Goal: Task Accomplishment & Management: Manage account settings

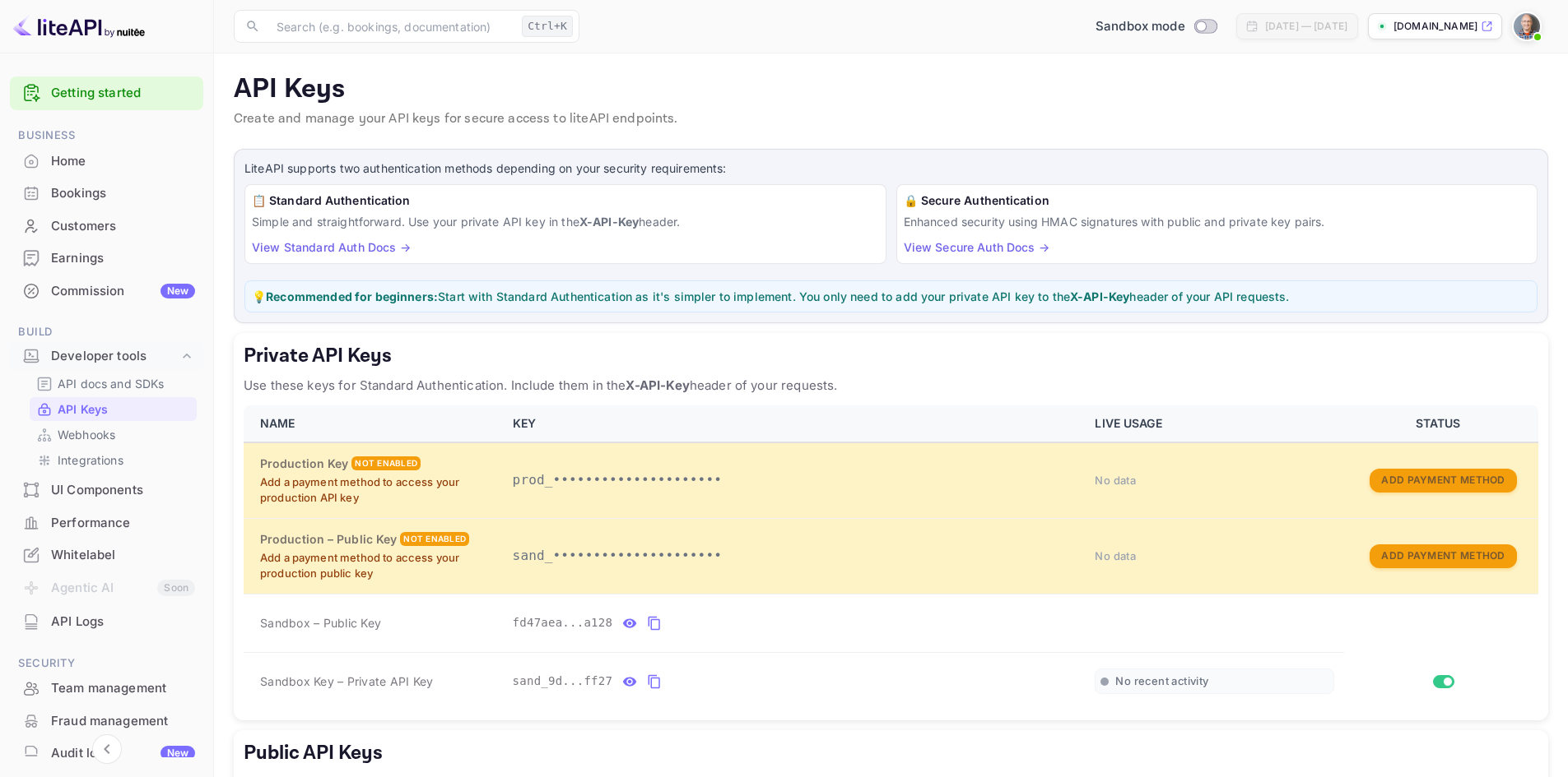
click at [99, 89] on link "Getting started" at bounding box center [124, 93] width 144 height 19
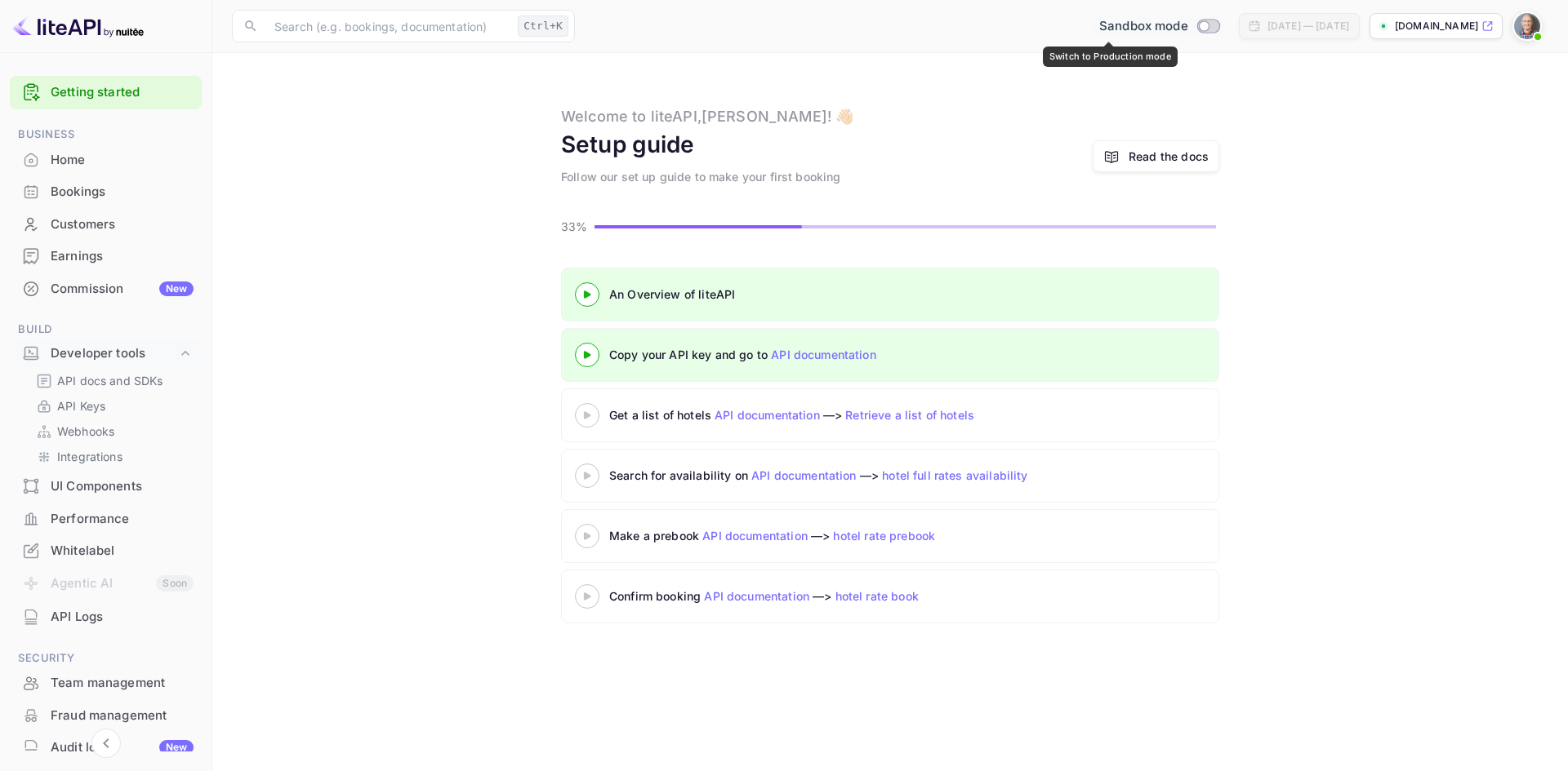
click at [1188, 26] on input "Switch to Production mode" at bounding box center [1204, 26] width 33 height 11
checkbox input "false"
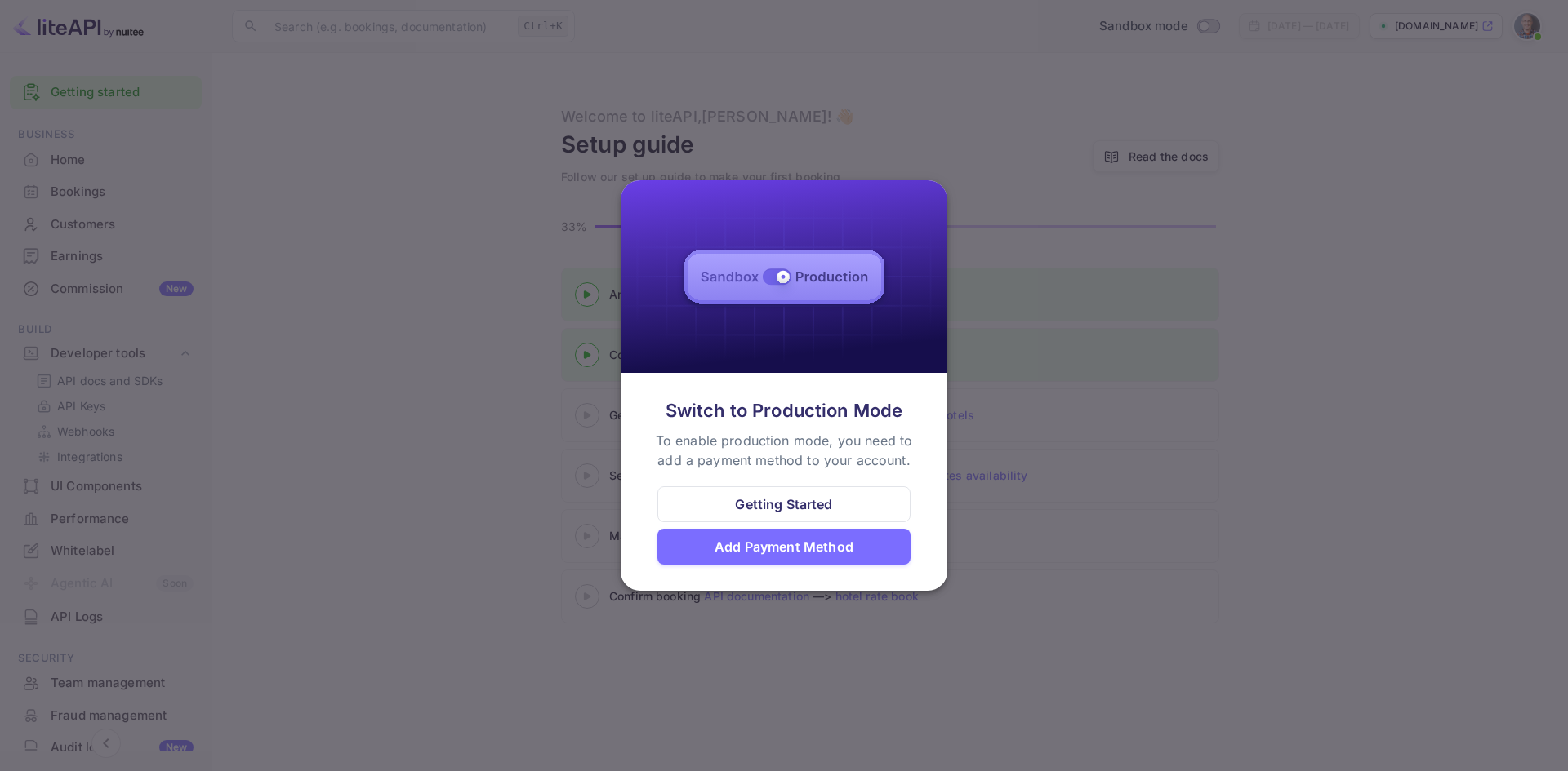
click at [667, 398] on div "Switch to Production Mode" at bounding box center [785, 411] width 238 height 27
click at [816, 509] on div "Getting Started" at bounding box center [783, 504] width 98 height 20
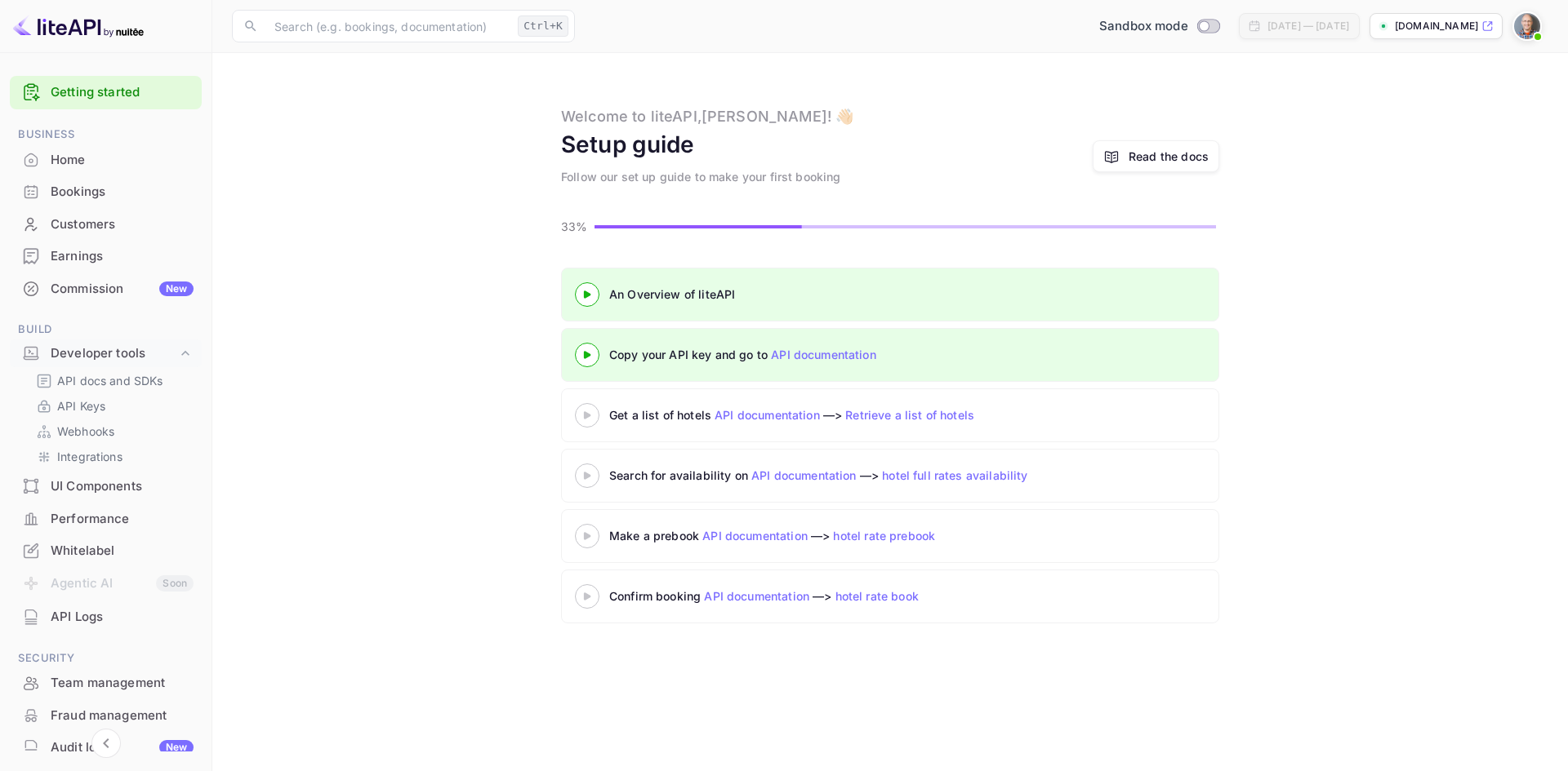
click at [65, 89] on link "Getting started" at bounding box center [123, 92] width 143 height 19
click at [91, 349] on div "Developer tools" at bounding box center [114, 353] width 126 height 19
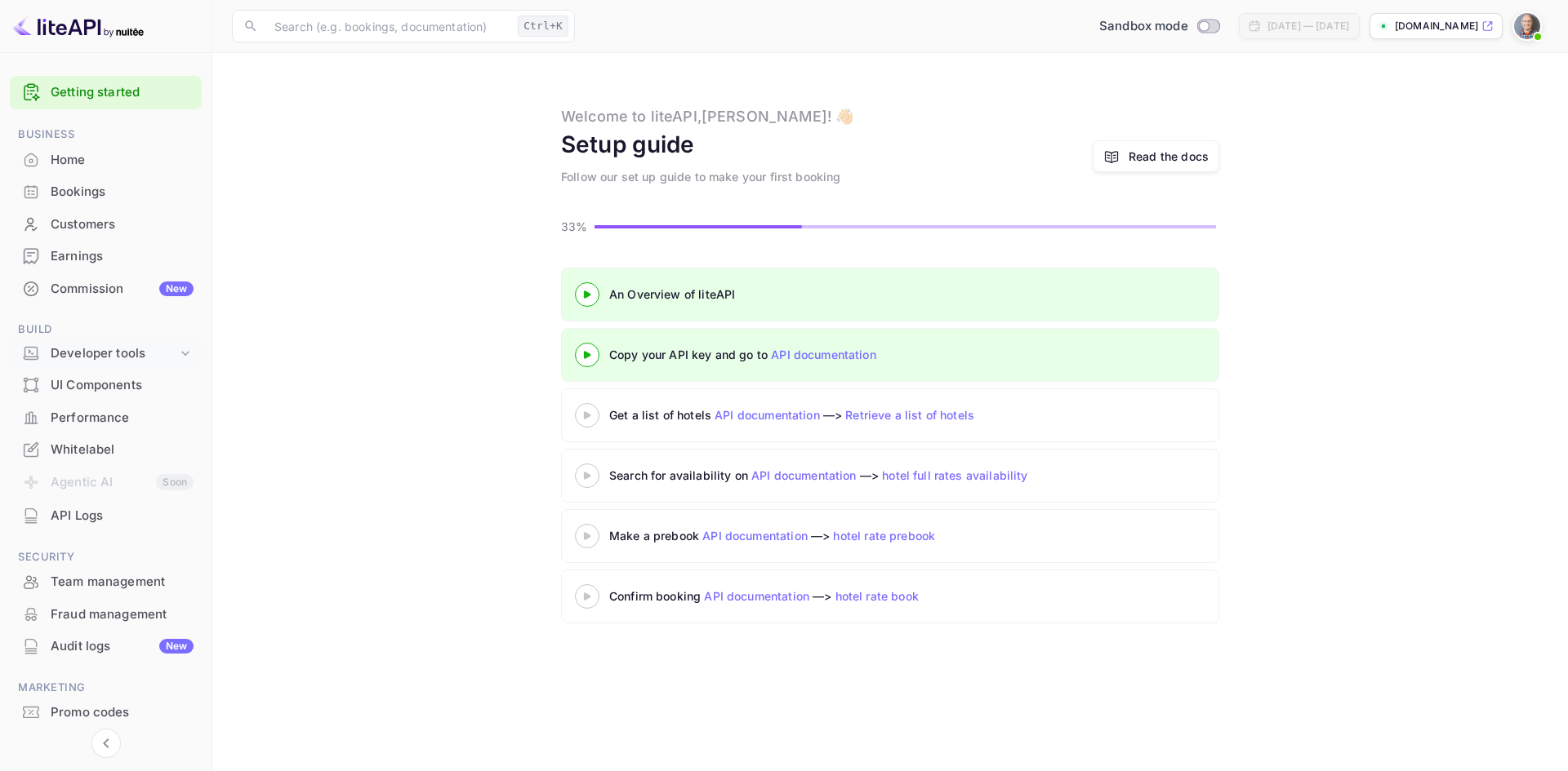
click at [91, 349] on div "Developer tools" at bounding box center [114, 353] width 126 height 19
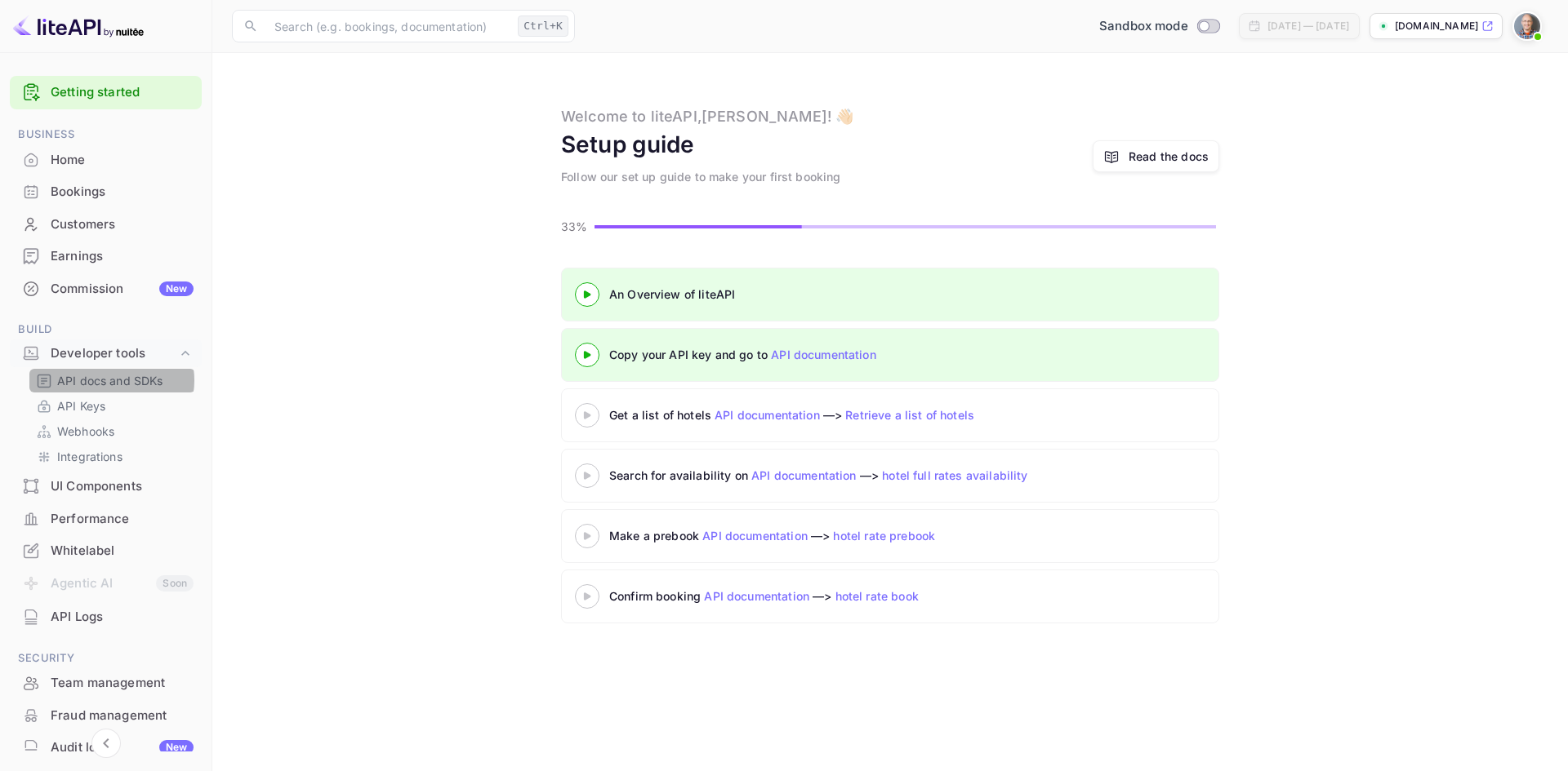
click at [111, 380] on p "API docs and SDKs" at bounding box center [110, 380] width 107 height 17
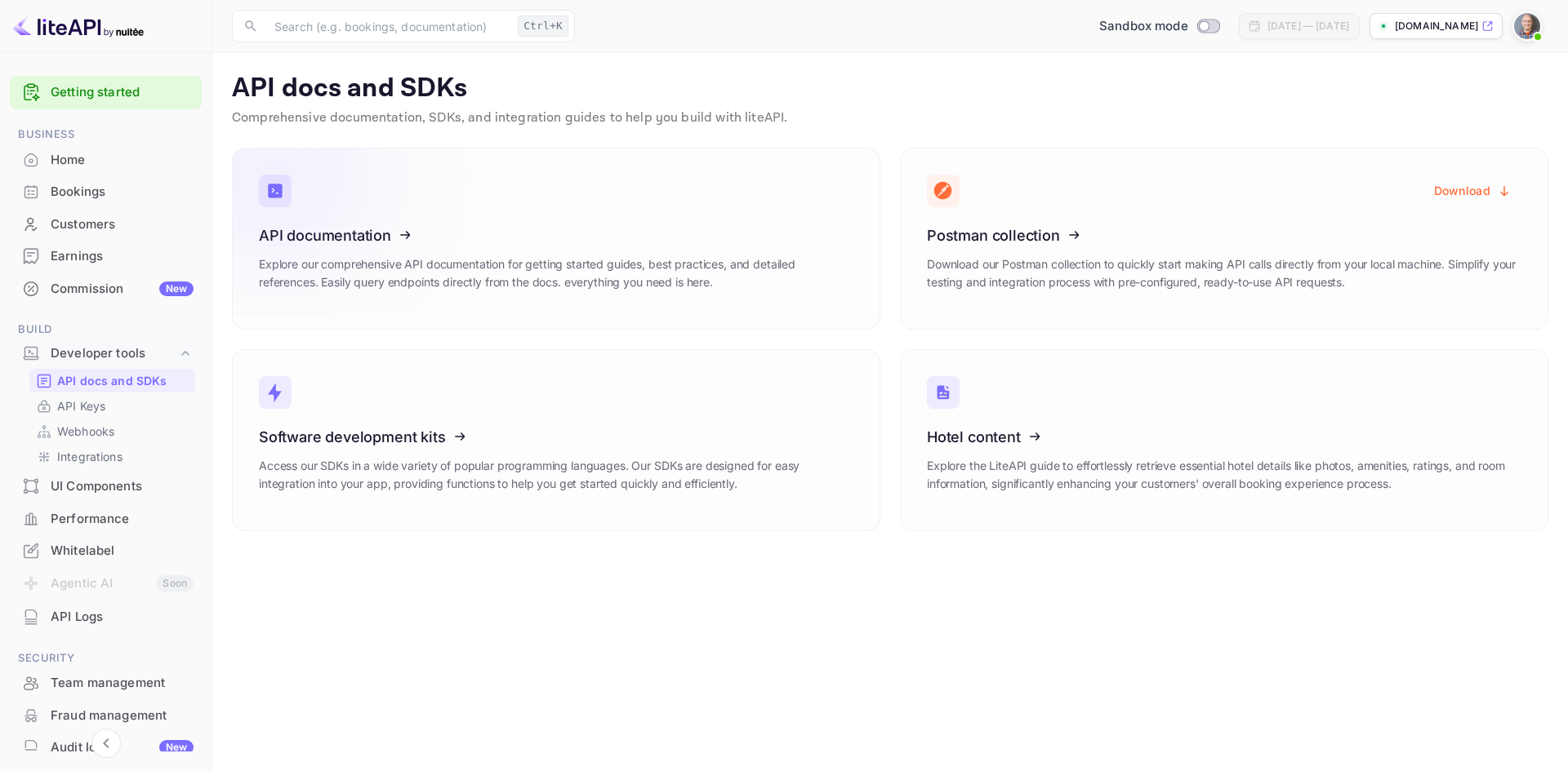
click at [362, 241] on icon at bounding box center [360, 233] width 254 height 168
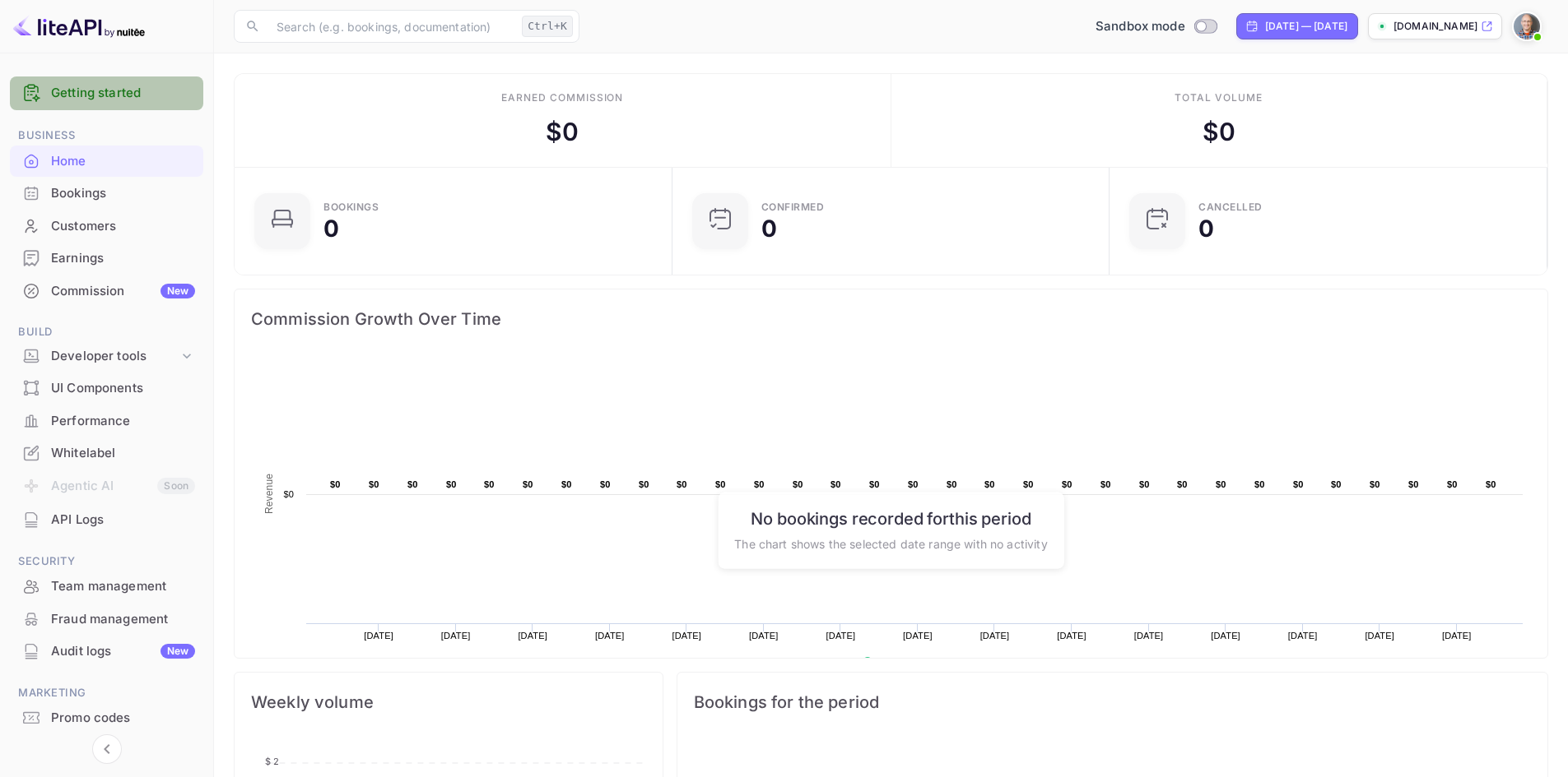
click at [70, 102] on link "Getting started" at bounding box center [124, 93] width 144 height 19
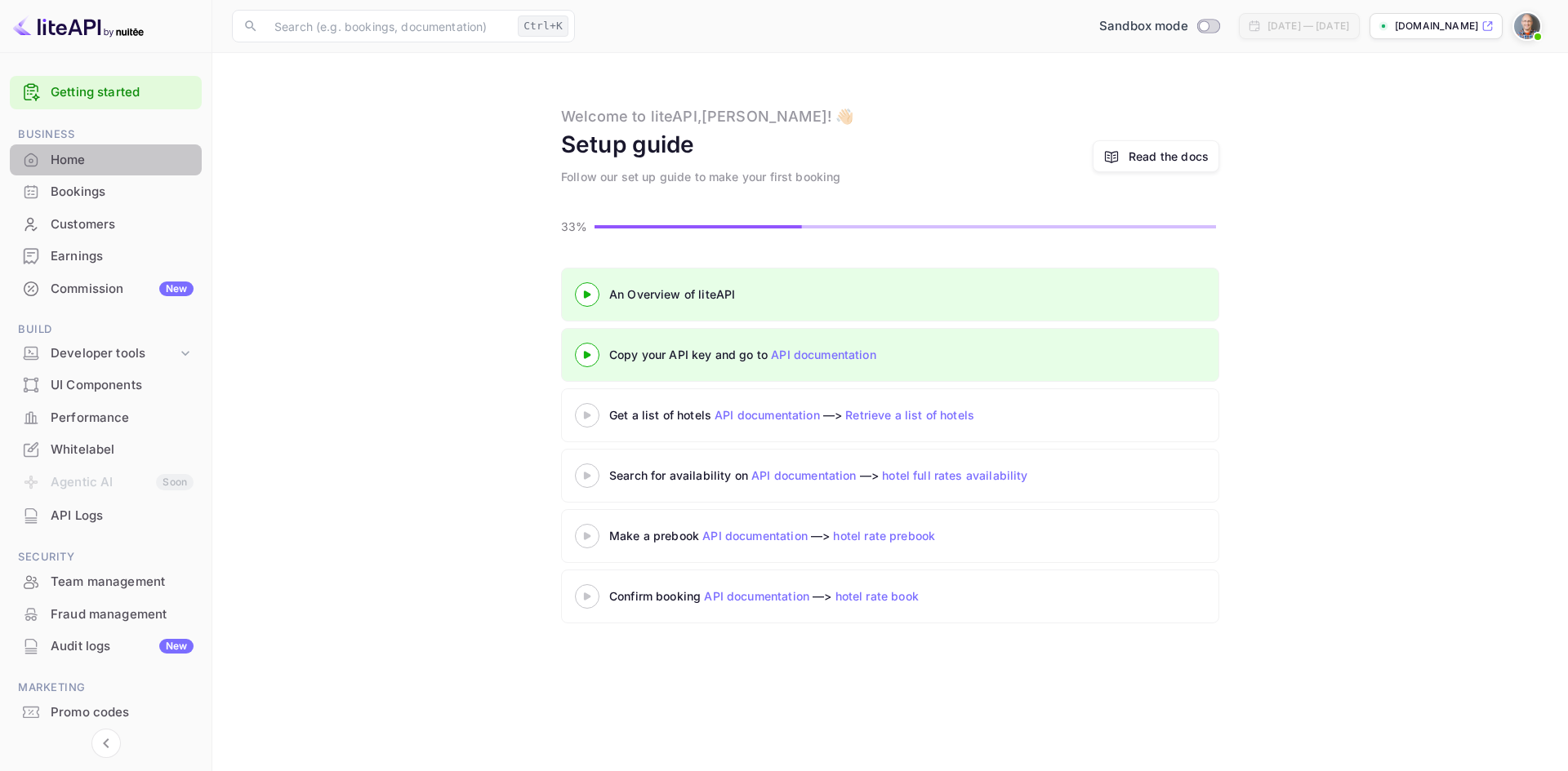
click at [68, 164] on div "Home" at bounding box center [123, 160] width 143 height 19
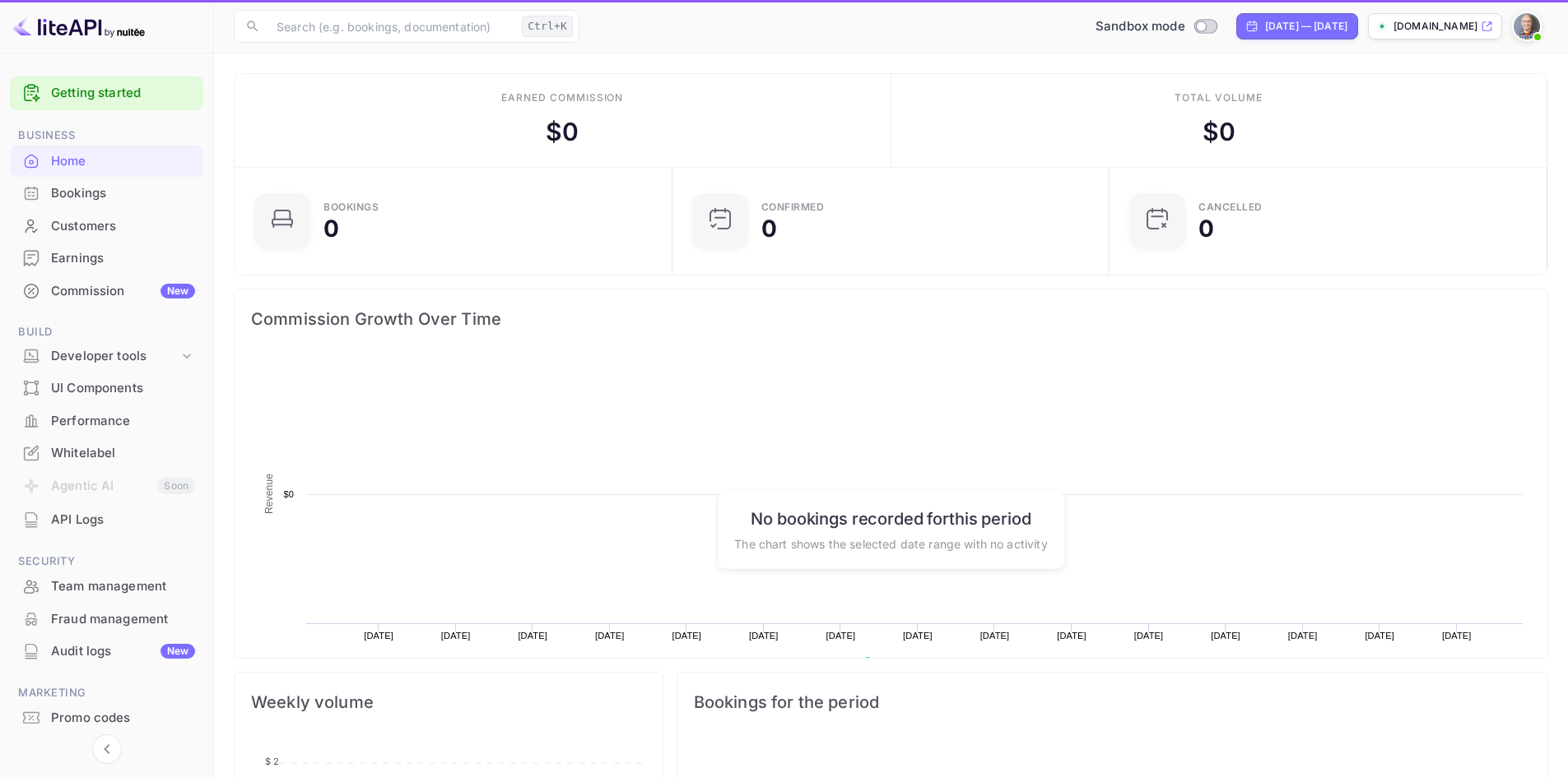
scroll to position [255, 415]
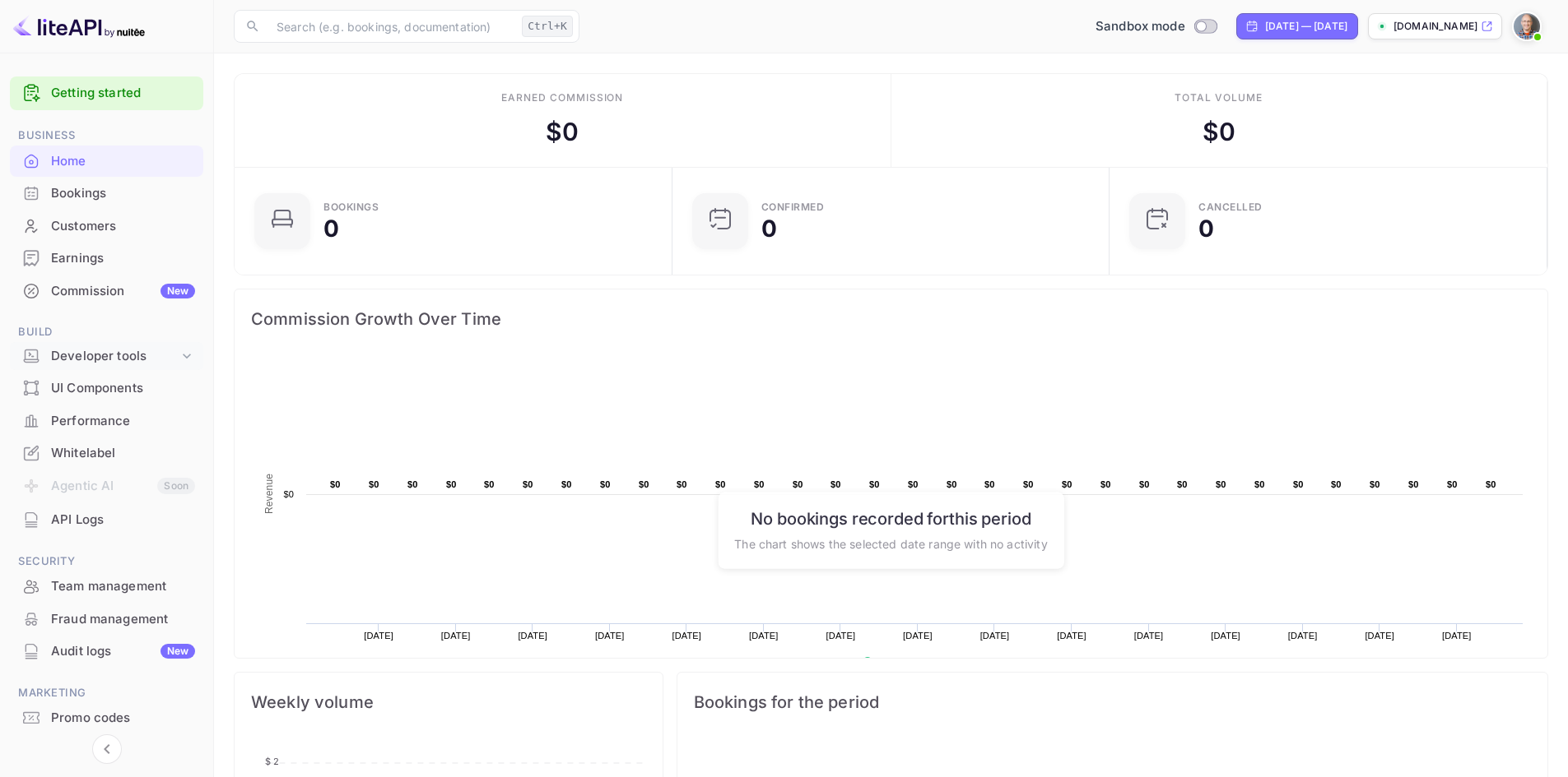
click at [104, 354] on div "Developer tools" at bounding box center [115, 356] width 127 height 19
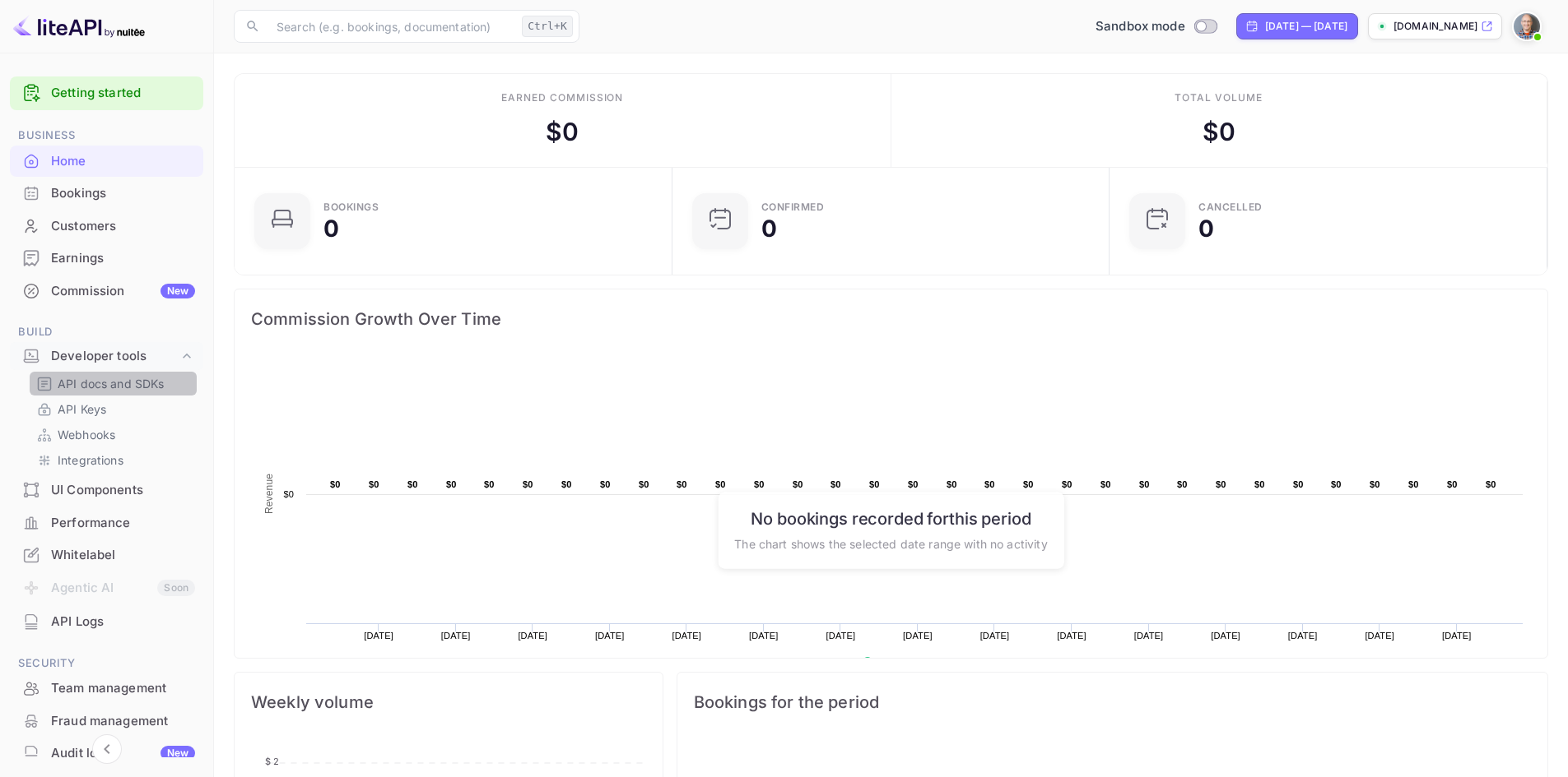
click at [110, 385] on p "API docs and SDKs" at bounding box center [111, 383] width 107 height 17
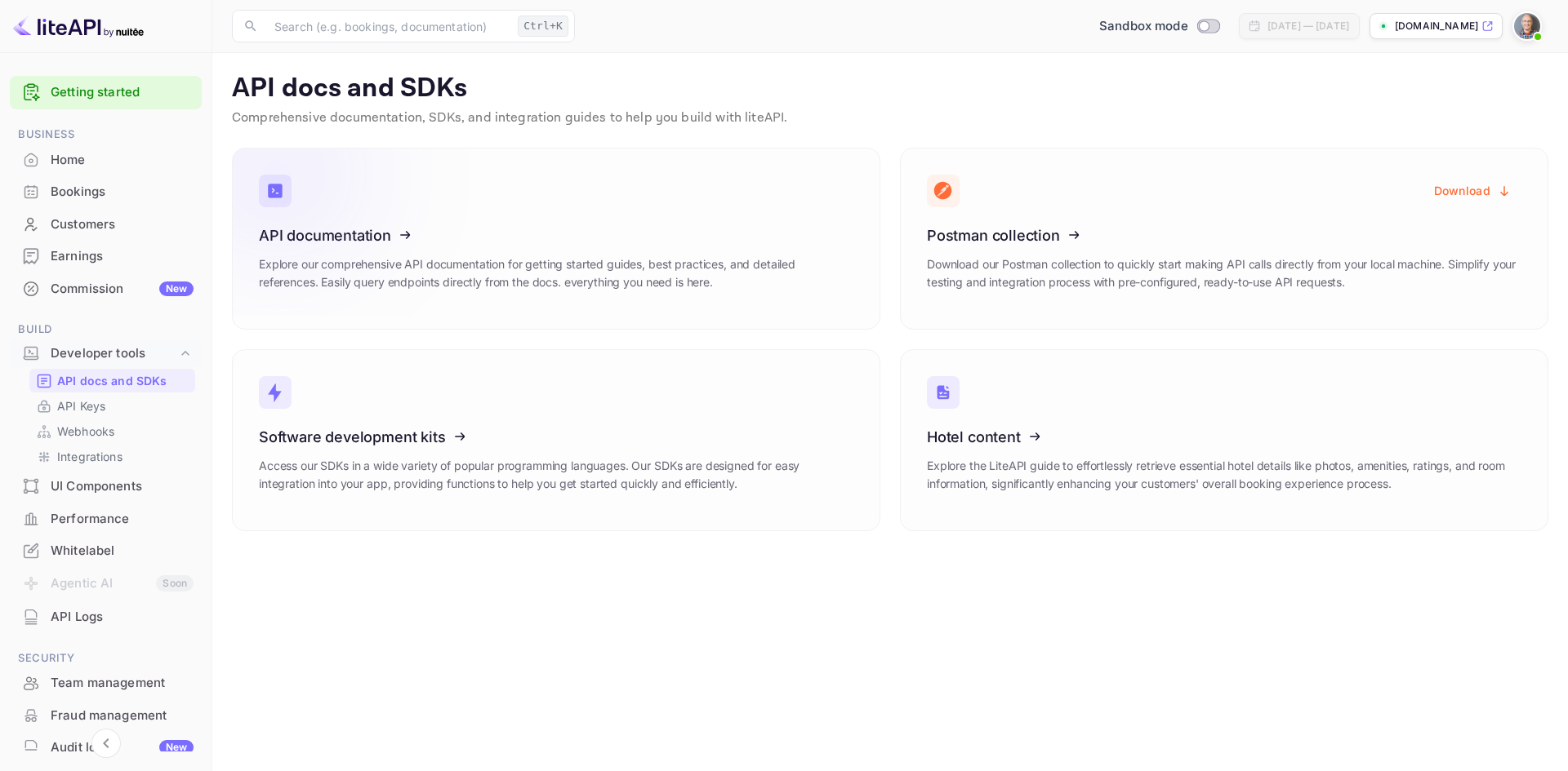
click at [329, 235] on icon at bounding box center [360, 233] width 254 height 168
click at [98, 380] on p "API docs and SDKs" at bounding box center [112, 380] width 110 height 17
click at [89, 406] on p "API Keys" at bounding box center [81, 405] width 48 height 17
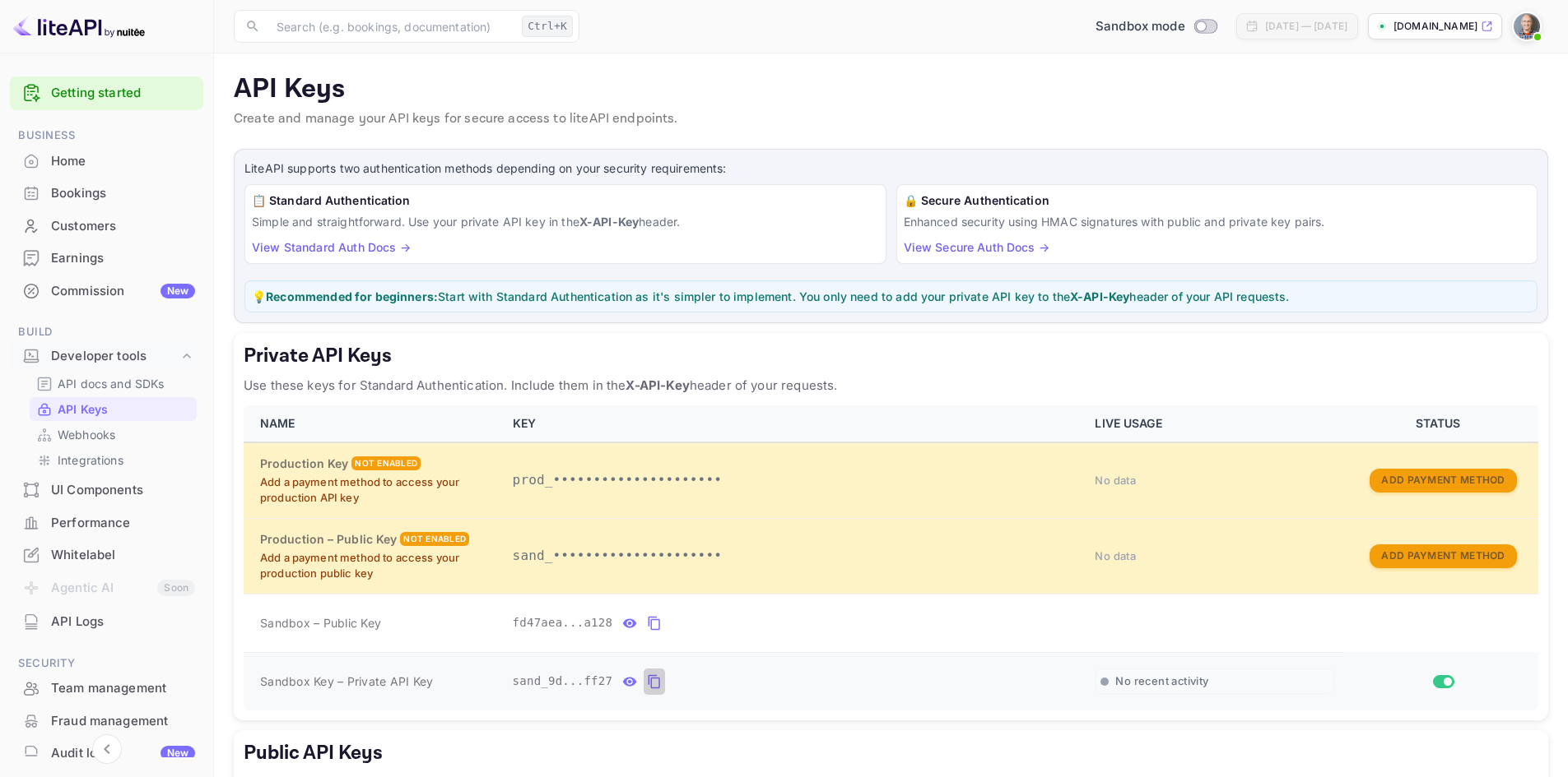
click at [646, 682] on icon "private api keys table" at bounding box center [654, 682] width 14 height 20
click at [648, 682] on icon "private api keys table" at bounding box center [654, 682] width 14 height 20
